Goal: Information Seeking & Learning: Learn about a topic

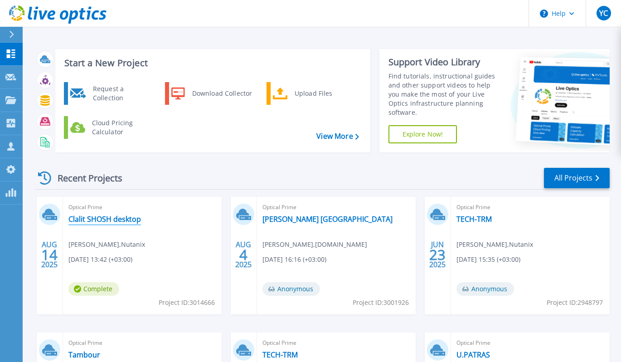
click at [103, 218] on link "Clalit SHOSH desktop" at bounding box center [104, 218] width 73 height 9
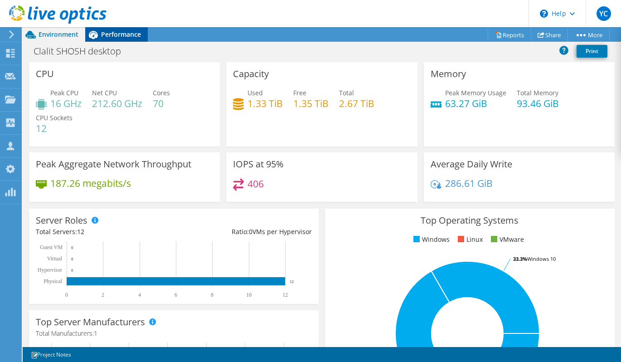
click at [116, 37] on span "Performance" at bounding box center [121, 34] width 40 height 9
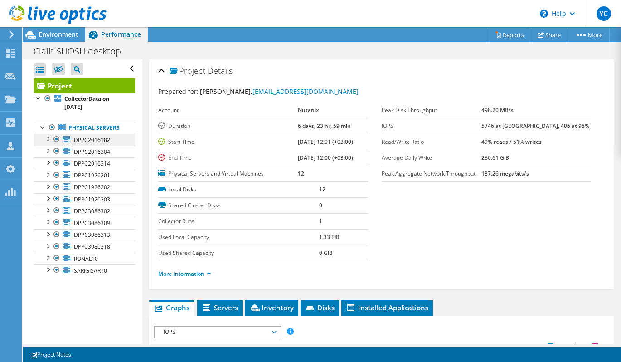
click at [98, 138] on span "DPPC2016182" at bounding box center [92, 140] width 36 height 8
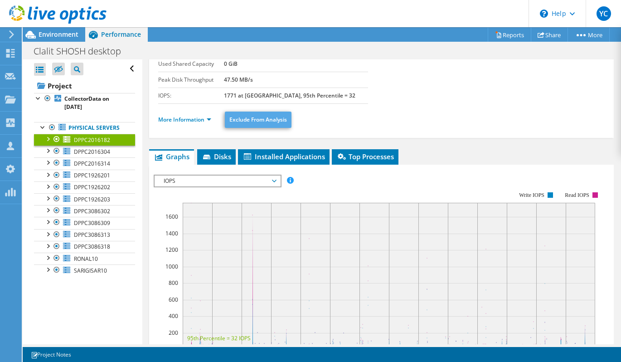
scroll to position [107, 0]
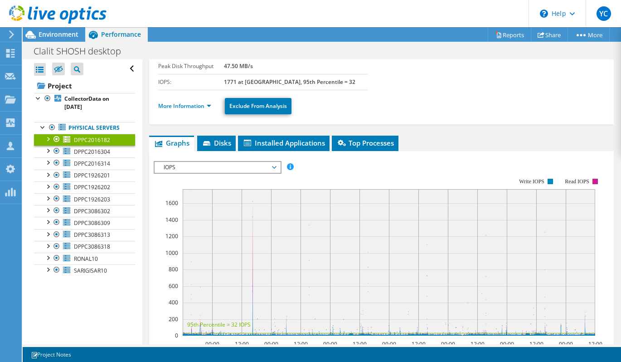
click at [223, 169] on span "IOPS" at bounding box center [217, 167] width 117 height 11
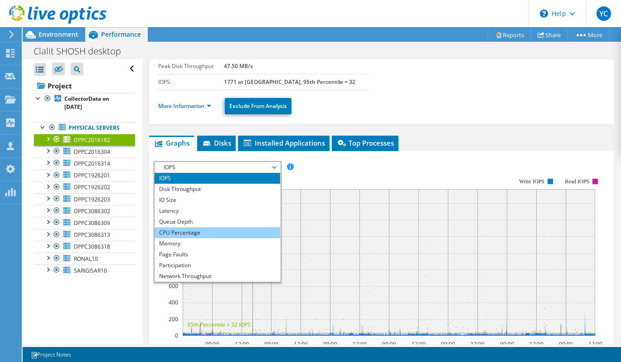
click at [203, 229] on li "CPU Percentage" at bounding box center [218, 232] width 126 height 11
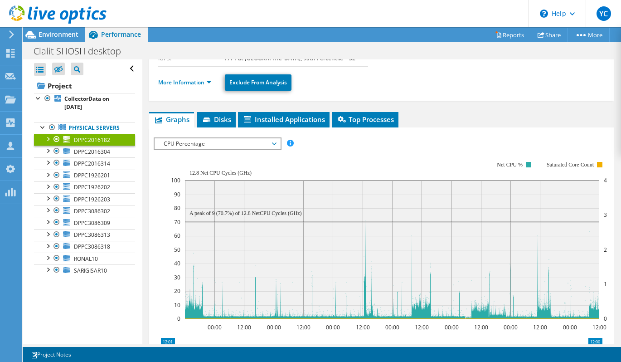
scroll to position [131, 0]
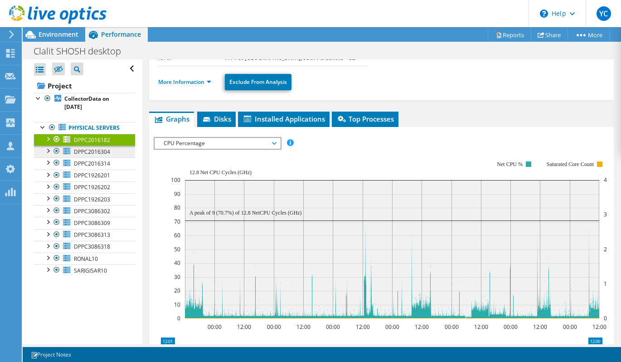
click at [111, 156] on link "DPPC2016304" at bounding box center [84, 152] width 101 height 12
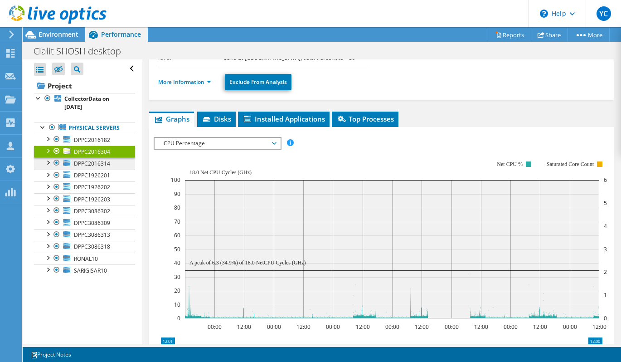
click at [107, 165] on span "DPPC2016314" at bounding box center [92, 164] width 36 height 8
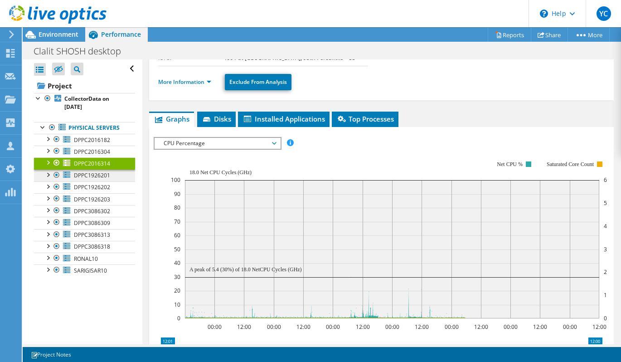
click at [108, 174] on span "DPPC1926201" at bounding box center [92, 175] width 36 height 8
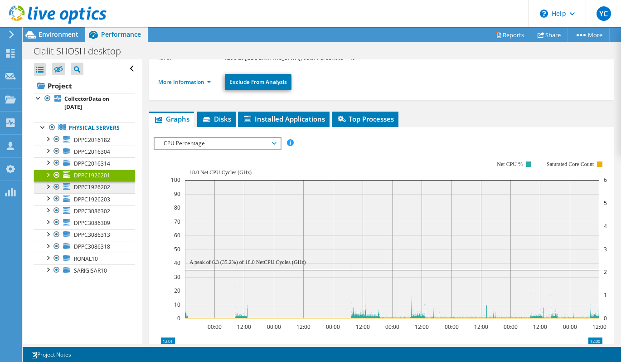
click at [107, 185] on span "DPPC1926202" at bounding box center [92, 187] width 36 height 8
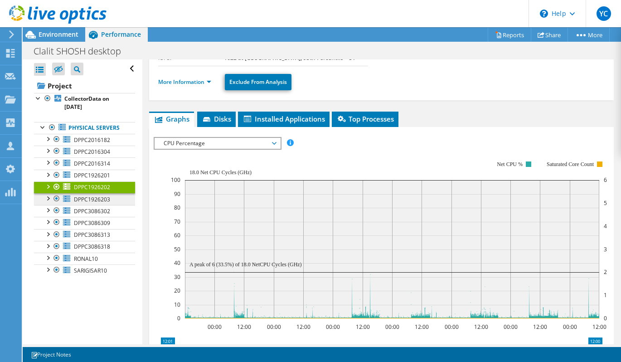
click at [109, 202] on span "DPPC1926203" at bounding box center [92, 199] width 36 height 8
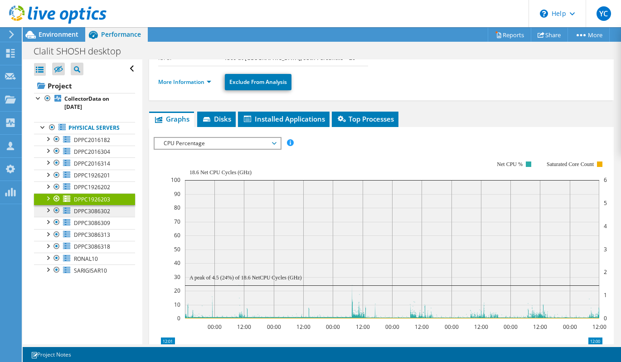
click at [109, 211] on span "DPPC3086302" at bounding box center [92, 211] width 36 height 8
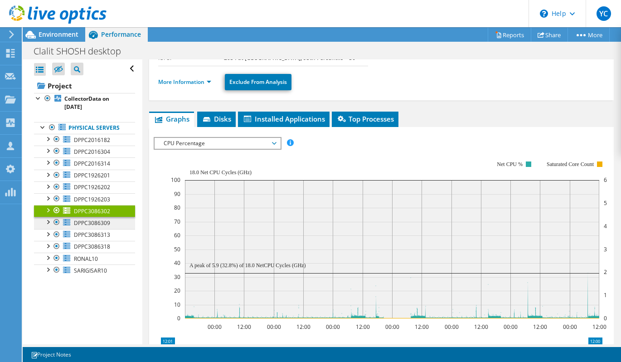
click at [109, 221] on span "DPPC3086309" at bounding box center [92, 223] width 36 height 8
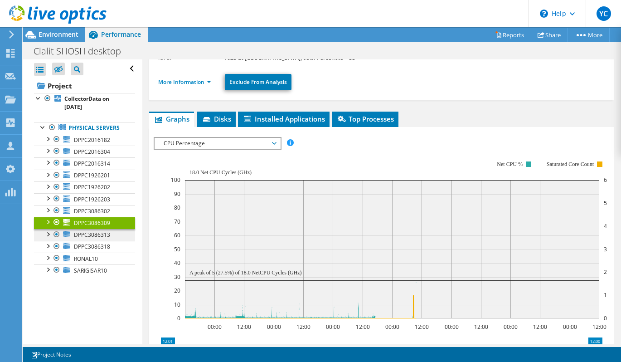
click at [108, 233] on span "DPPC3086313" at bounding box center [92, 235] width 36 height 8
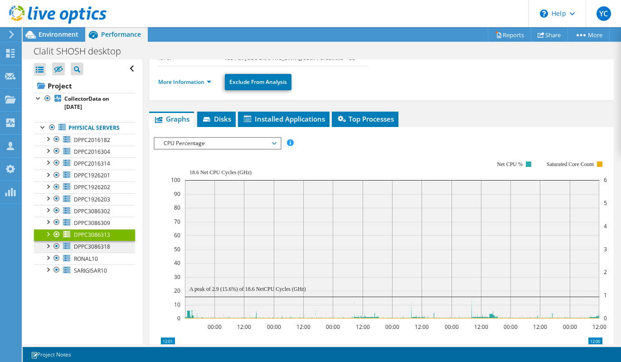
click at [108, 245] on span "DPPC3086318" at bounding box center [92, 247] width 36 height 8
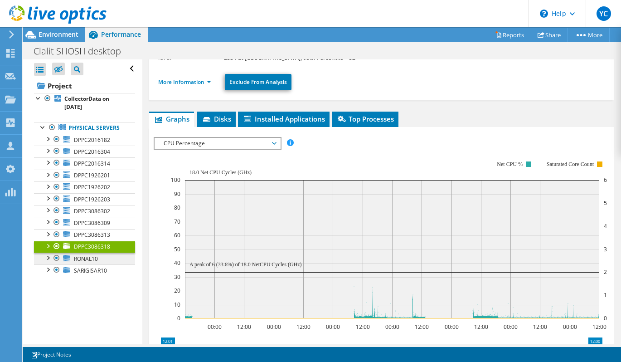
click at [107, 258] on link "RONAL10" at bounding box center [84, 259] width 101 height 12
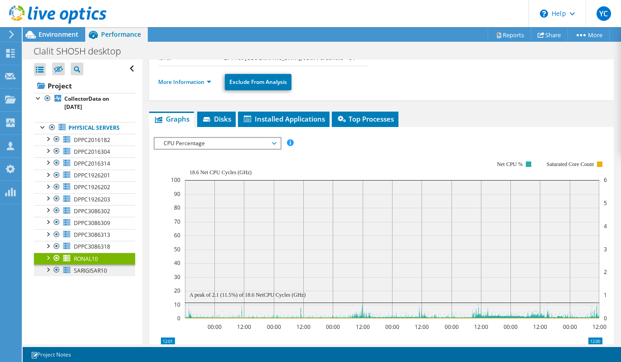
click at [105, 270] on span "SARIGISAR10" at bounding box center [90, 271] width 33 height 8
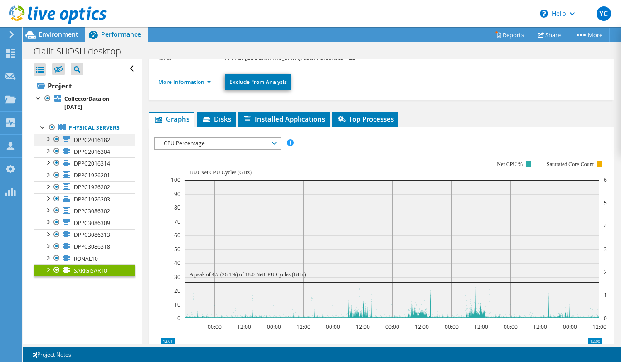
click at [107, 138] on span "DPPC2016182" at bounding box center [92, 140] width 36 height 8
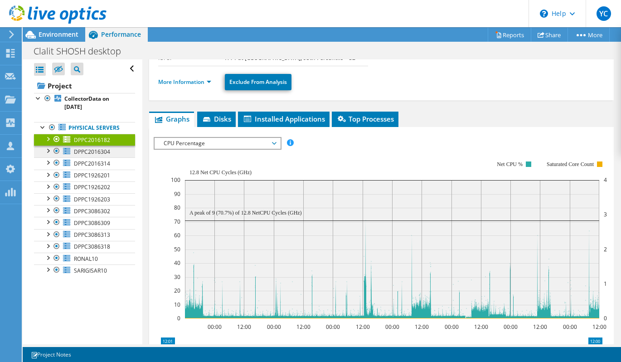
click at [105, 156] on link "DPPC2016304" at bounding box center [84, 152] width 101 height 12
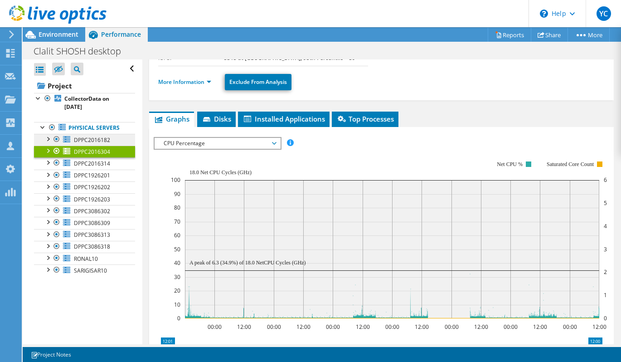
click at [104, 143] on span "DPPC2016182" at bounding box center [92, 140] width 36 height 8
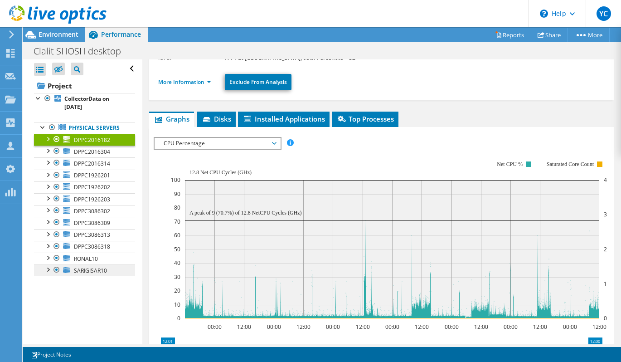
click at [126, 272] on link "SARIGISAR10" at bounding box center [84, 270] width 101 height 12
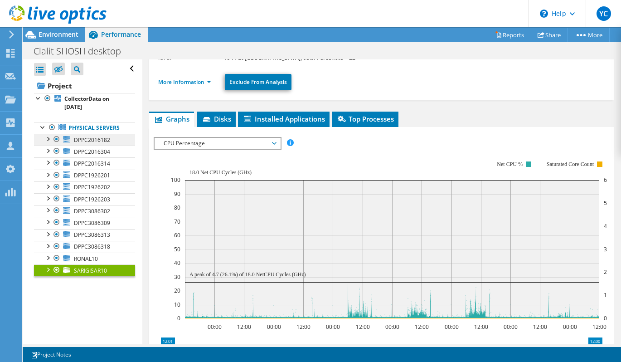
click at [118, 138] on link "DPPC2016182" at bounding box center [84, 140] width 101 height 12
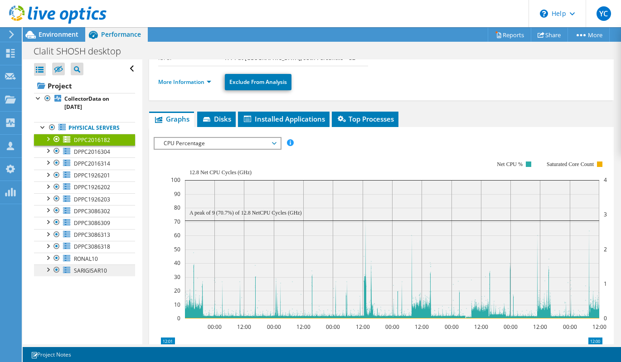
click at [100, 267] on span "SARIGISAR10" at bounding box center [90, 271] width 33 height 8
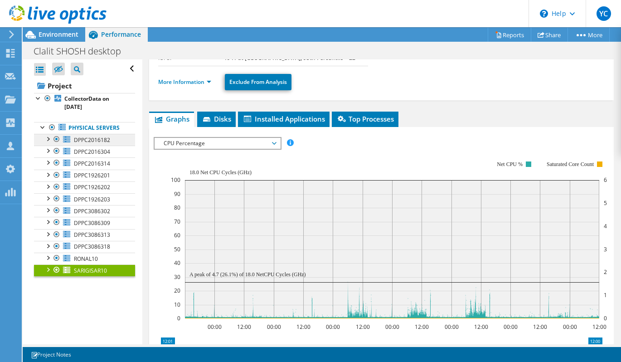
click at [127, 142] on link "DPPC2016182" at bounding box center [84, 140] width 101 height 12
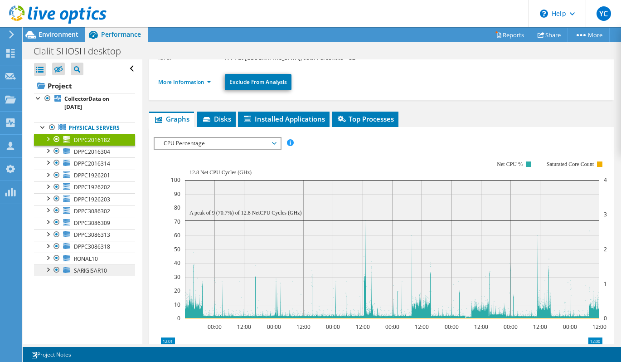
click at [88, 275] on link "SARIGISAR10" at bounding box center [84, 270] width 101 height 12
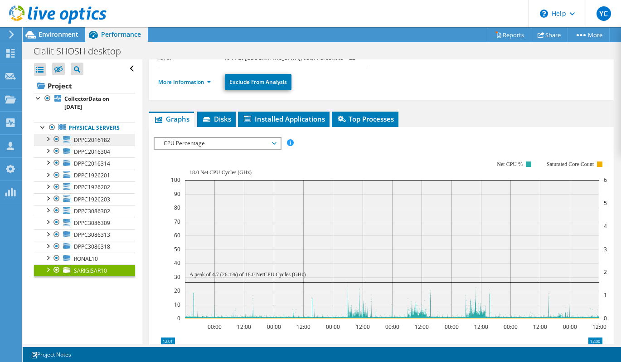
click at [92, 136] on span "DPPC2016182" at bounding box center [92, 140] width 36 height 8
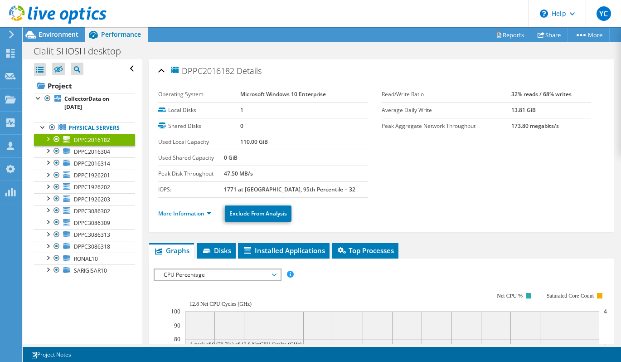
scroll to position [0, 0]
click at [194, 74] on span "DPPC2016182" at bounding box center [202, 70] width 64 height 10
copy span "DPPC2016182"
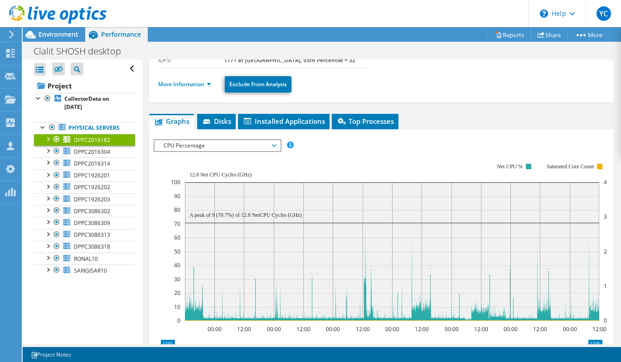
scroll to position [145, 0]
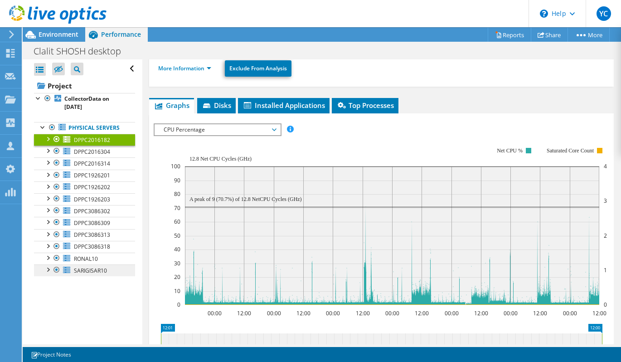
click at [79, 271] on span "SARIGISAR10" at bounding box center [90, 271] width 33 height 8
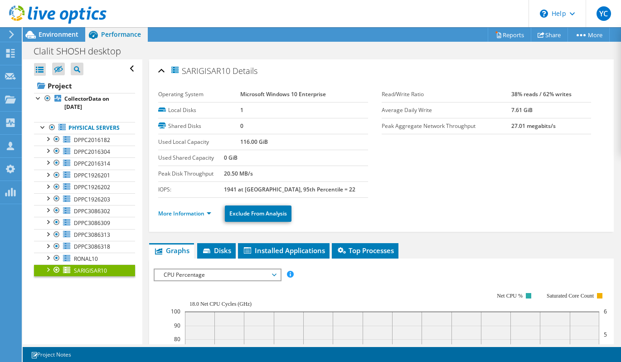
scroll to position [0, 0]
click at [199, 74] on span "SARIGISAR10" at bounding box center [200, 70] width 60 height 10
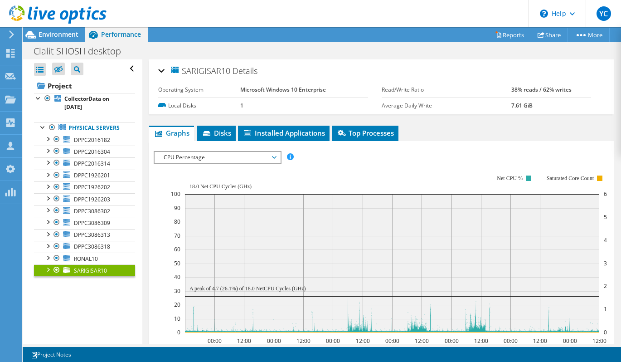
click at [199, 74] on span "SARIGISAR10" at bounding box center [200, 70] width 60 height 10
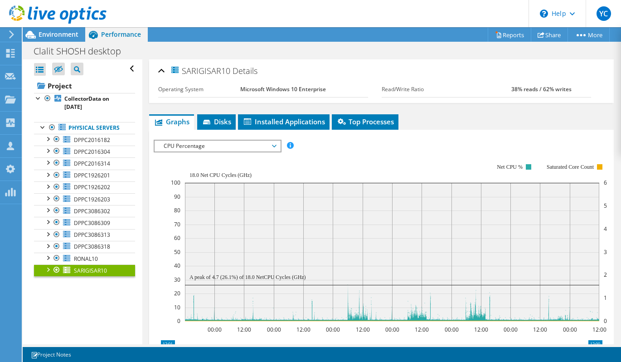
click at [199, 74] on span "SARIGISAR10" at bounding box center [200, 70] width 60 height 10
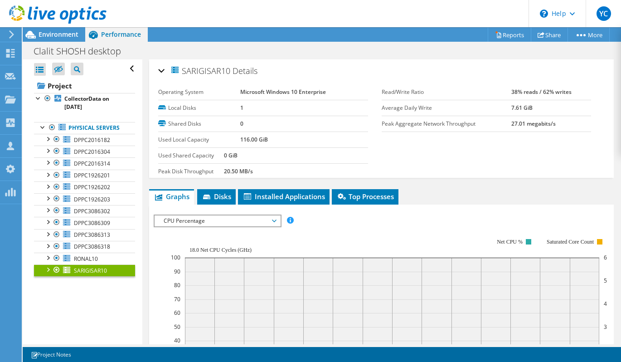
copy span "SARIGISAR10"
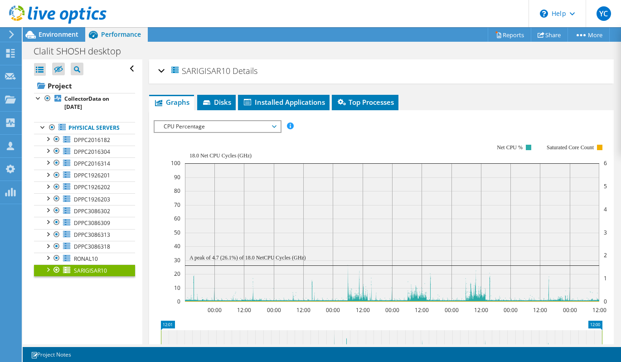
click at [163, 72] on div "SARIGISAR10 Details" at bounding box center [381, 71] width 447 height 19
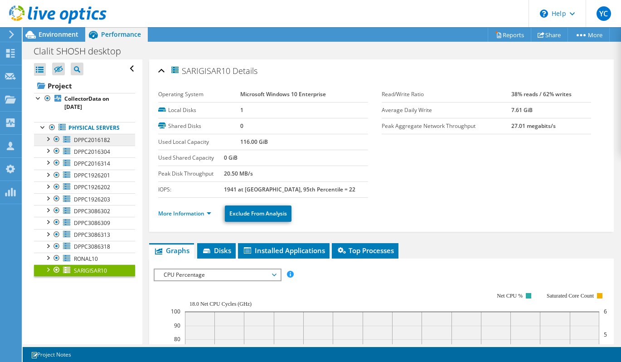
click at [101, 136] on span "DPPC2016182" at bounding box center [92, 140] width 36 height 8
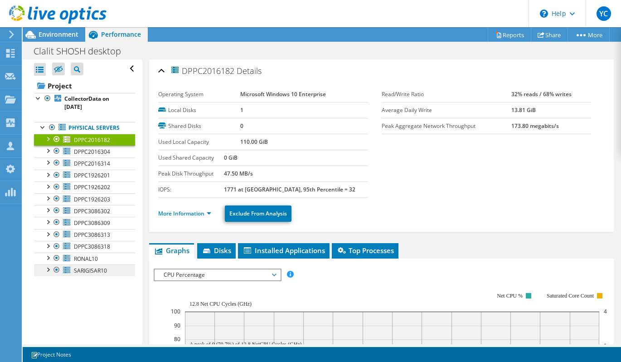
click at [102, 268] on span "SARIGISAR10" at bounding box center [90, 271] width 33 height 8
